Goal: Use online tool/utility: Utilize a website feature to perform a specific function

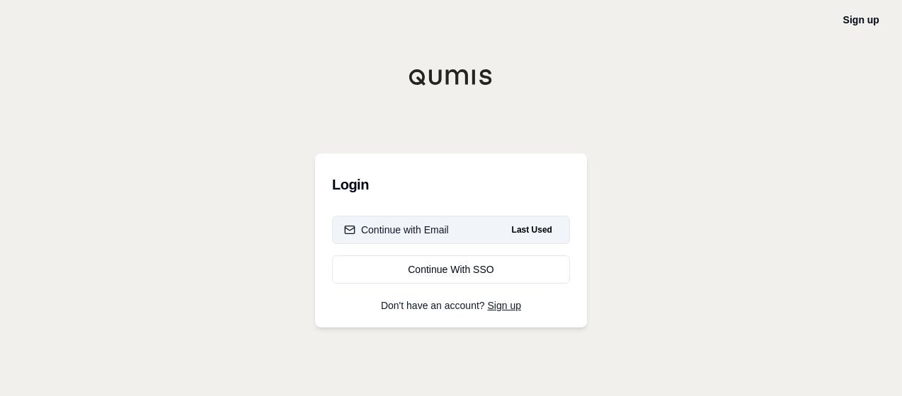
click at [439, 222] on button "Continue with Email Last Used" at bounding box center [451, 230] width 238 height 28
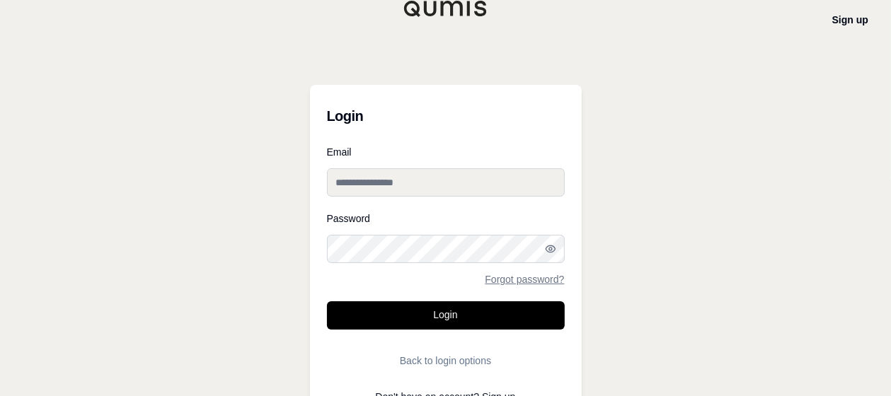
type input "**********"
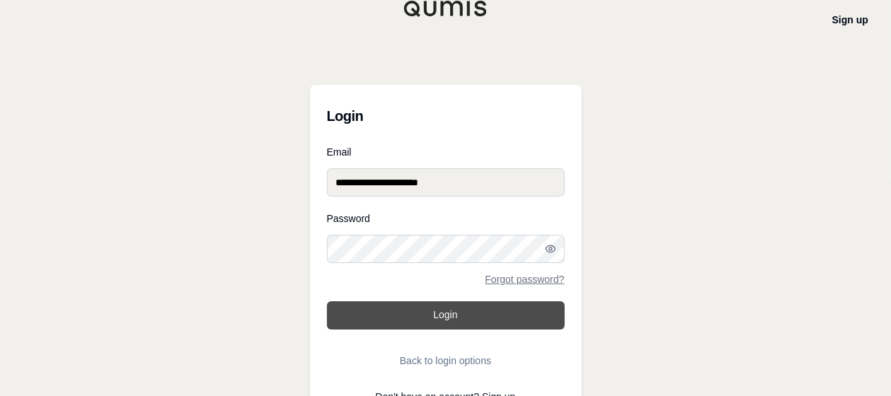
click at [441, 321] on button "Login" at bounding box center [446, 316] width 238 height 28
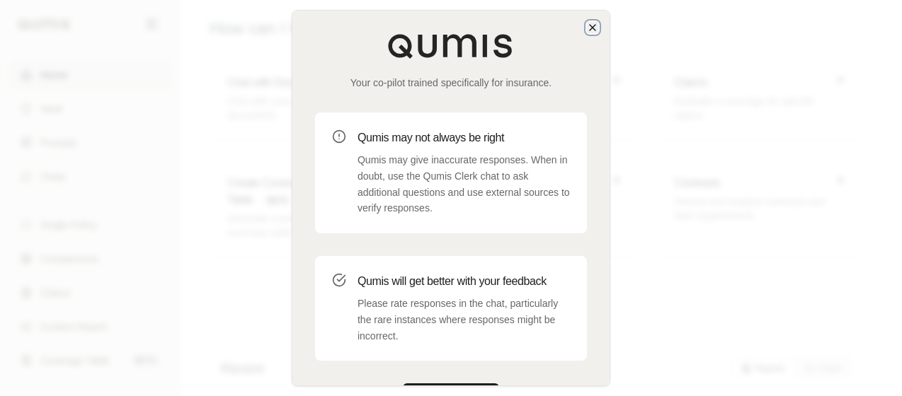
click at [595, 27] on icon "button" at bounding box center [592, 27] width 11 height 11
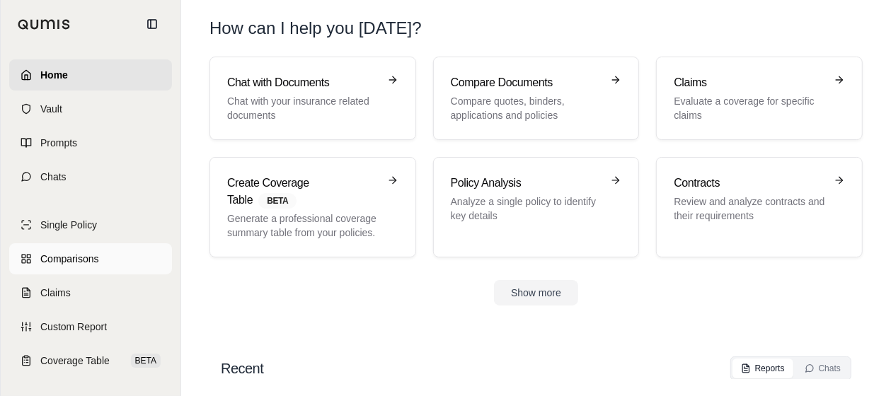
click at [91, 257] on span "Comparisons" at bounding box center [69, 259] width 58 height 14
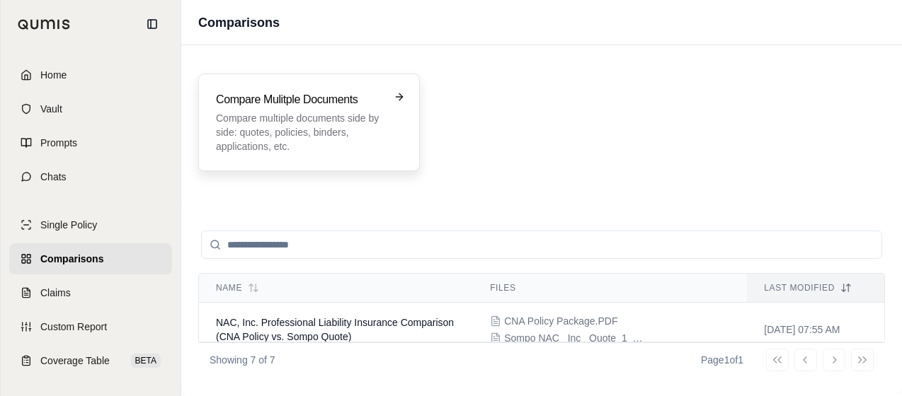
click at [304, 137] on p "Compare multiple documents side by side: quotes, policies, binders, application…" at bounding box center [299, 132] width 166 height 42
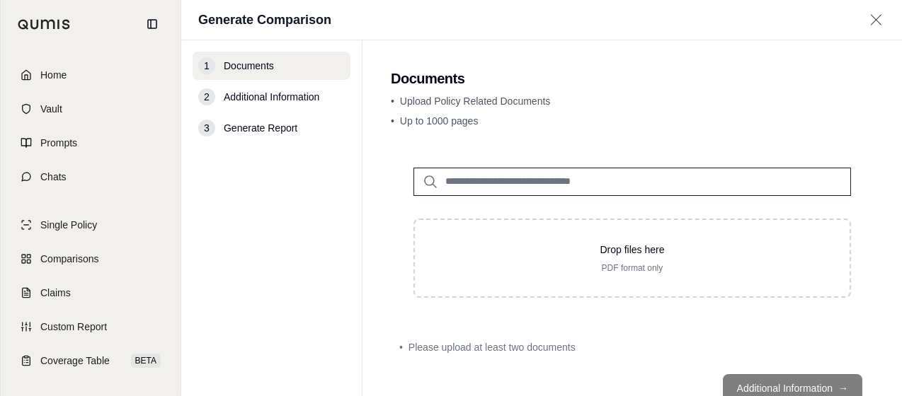
click at [658, 299] on div "Drop files here PDF format only" at bounding box center [632, 233] width 483 height 176
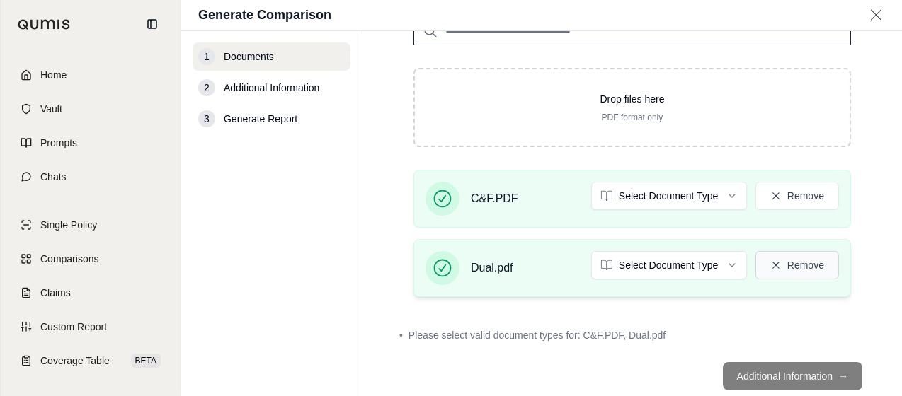
scroll to position [173, 0]
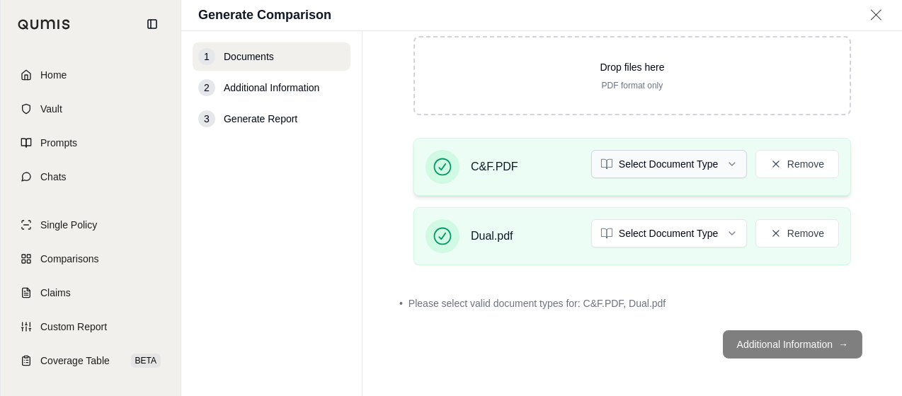
click at [682, 156] on html "Home Vault Prompts Chats Single Policy Comparisons Claims Custom Report Coverag…" at bounding box center [451, 198] width 902 height 396
click at [697, 228] on html "Home Vault Prompts Chats Single Policy Comparisons Claims Custom Report Coverag…" at bounding box center [451, 198] width 902 height 396
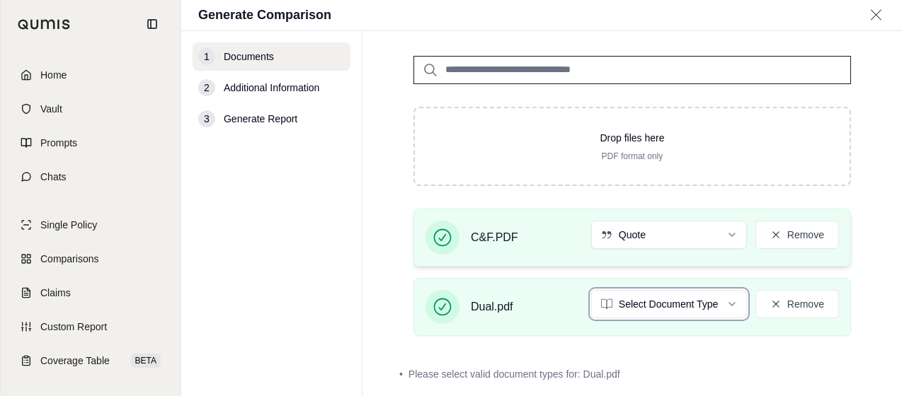
scroll to position [32, 0]
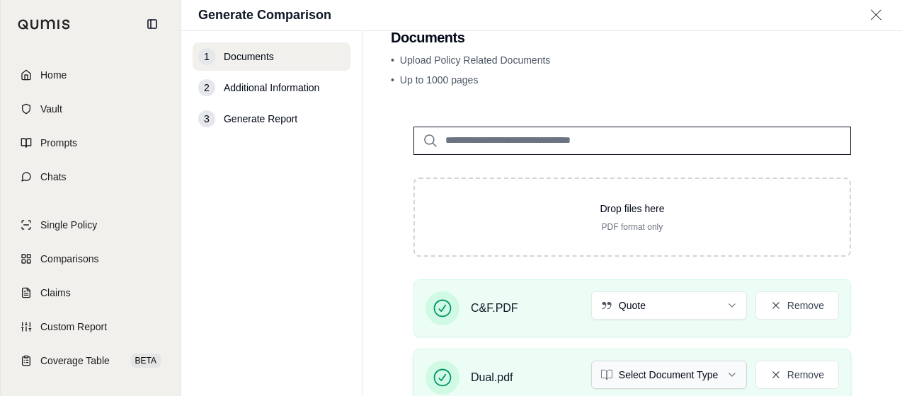
click at [712, 369] on html "Home Vault Prompts Chats Single Policy Comparisons Claims Custom Report Coverag…" at bounding box center [451, 198] width 902 height 396
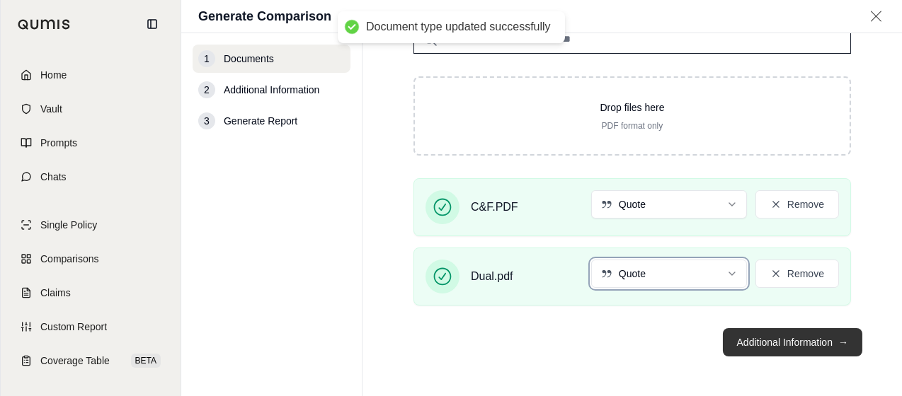
scroll to position [133, 0]
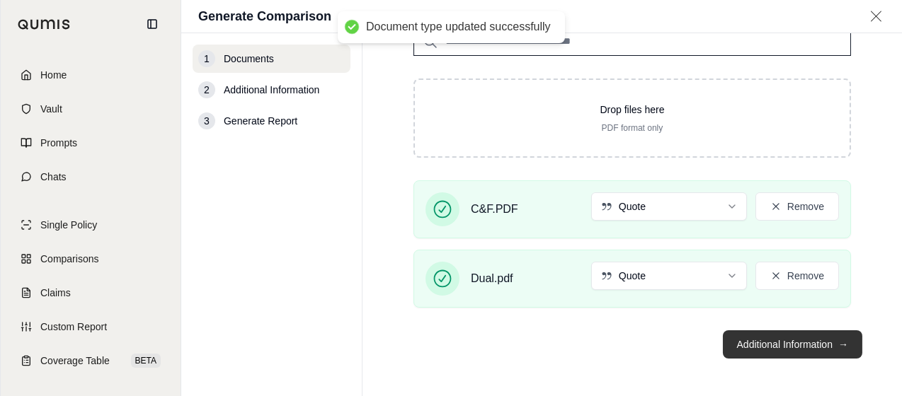
click at [820, 338] on button "Additional Information →" at bounding box center [792, 345] width 139 height 28
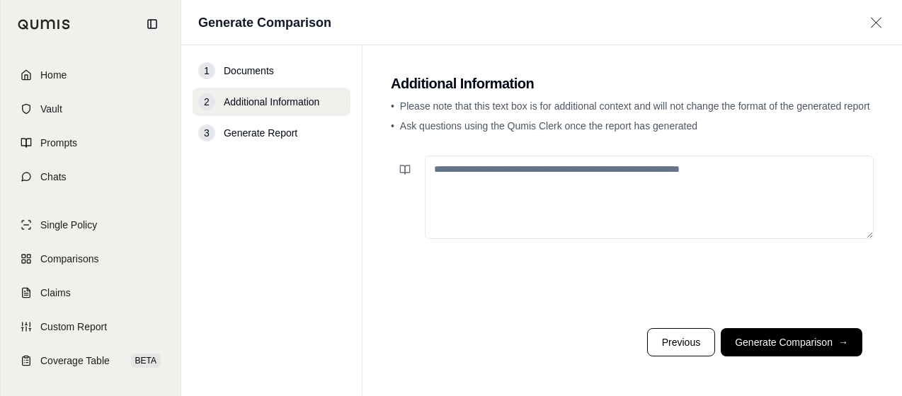
click at [663, 203] on textarea at bounding box center [649, 198] width 449 height 84
type textarea "*"
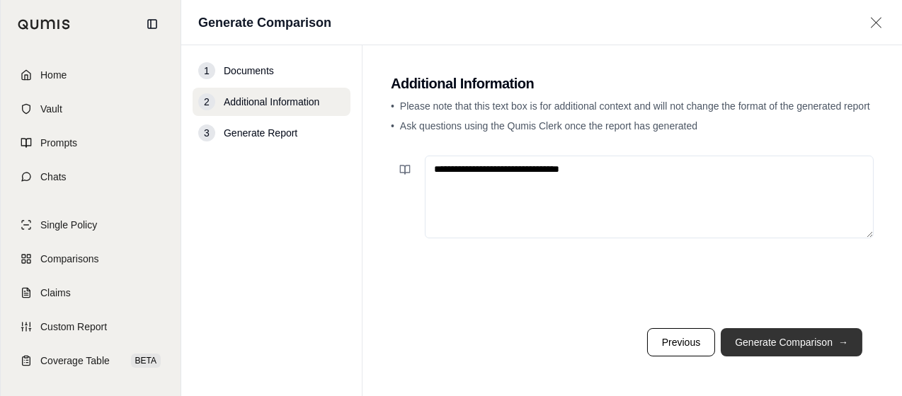
type textarea "**********"
click at [776, 344] on button "Generate Comparison →" at bounding box center [792, 342] width 142 height 28
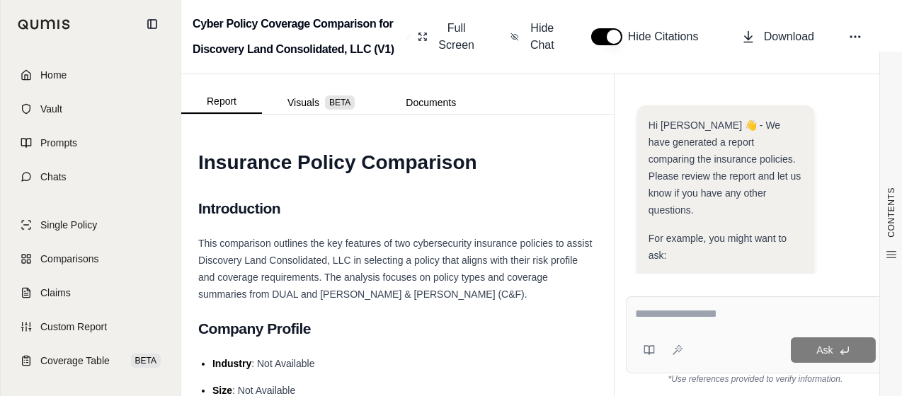
scroll to position [403, 0]
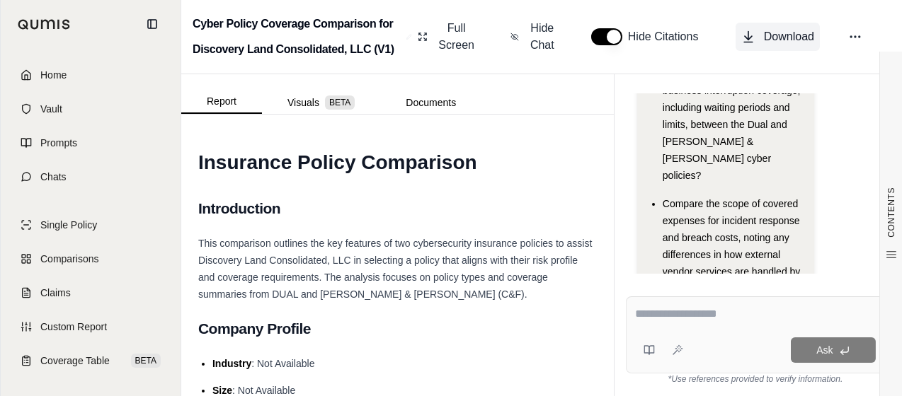
click at [767, 37] on span "Download" at bounding box center [789, 36] width 50 height 17
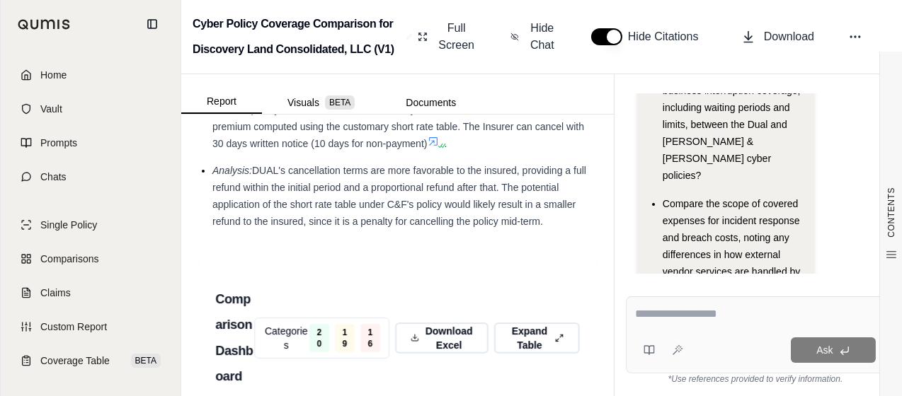
scroll to position [3872, 0]
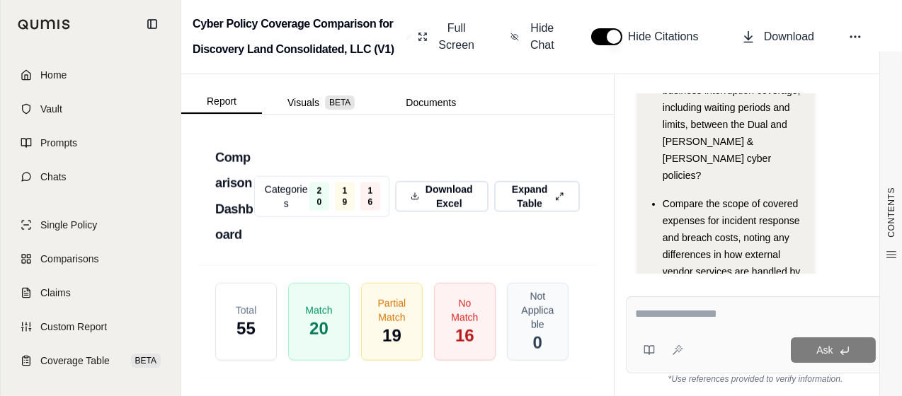
click at [222, 248] on h3 "Comparison Dashboard" at bounding box center [234, 196] width 39 height 103
click at [270, 263] on html "Home Vault Prompts Chats Single Policy Comparisons Claims Custom Report Coverag…" at bounding box center [451, 198] width 902 height 396
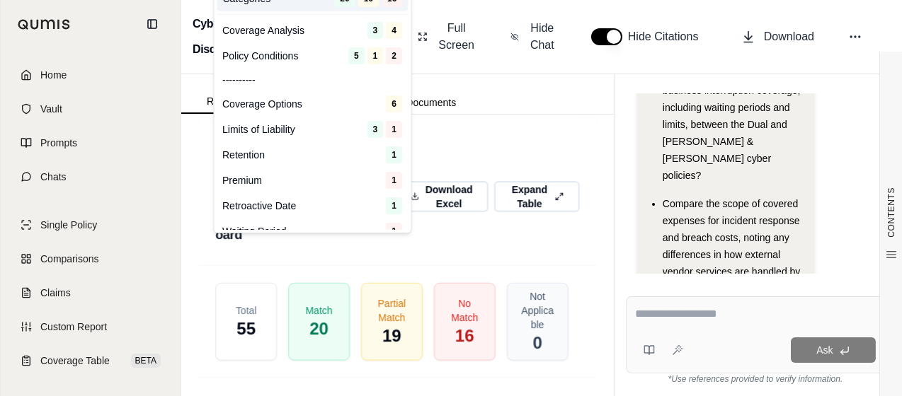
click at [397, 294] on html "Home Vault Prompts Chats Single Policy Comparisons Claims Custom Report Coverag…" at bounding box center [451, 198] width 902 height 396
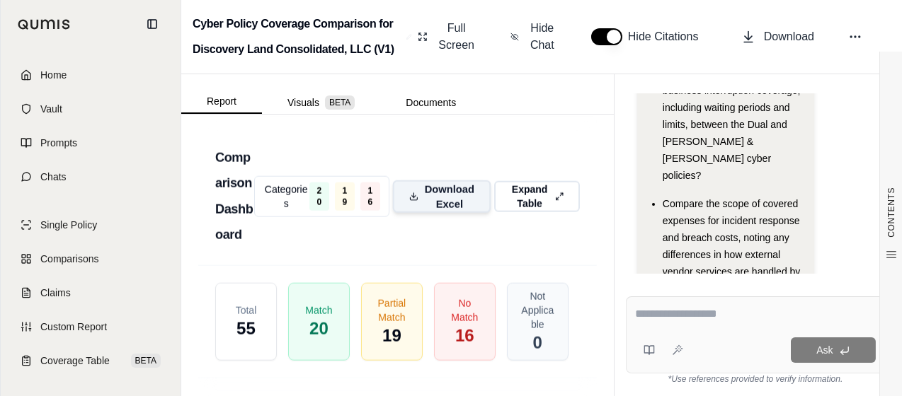
click at [424, 212] on span "Download Excel" at bounding box center [449, 197] width 50 height 30
click at [762, 278] on div "Hi [PERSON_NAME] 👋 - We have generated a report comparing the insurance policie…" at bounding box center [755, 184] width 282 height 202
